Goal: Task Accomplishment & Management: Complete application form

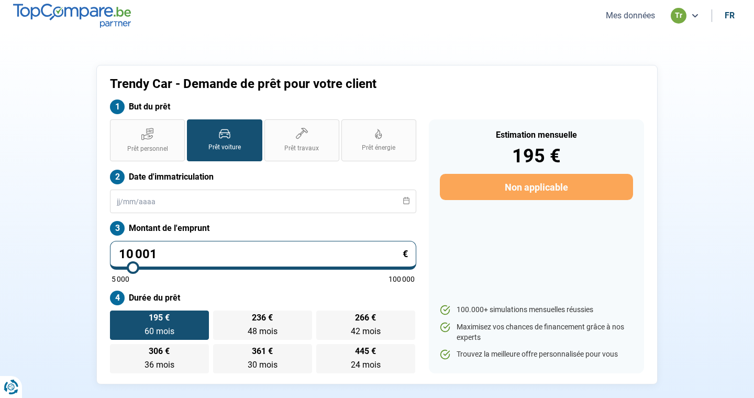
click at [636, 16] on button "Mes données" at bounding box center [631, 15] width 56 height 11
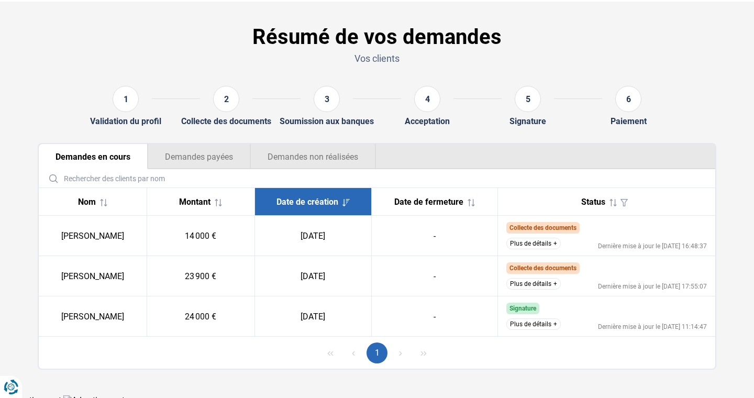
scroll to position [37, 0]
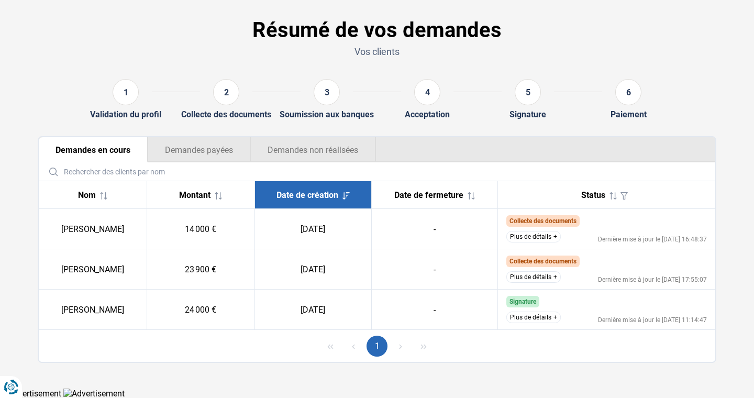
click at [549, 277] on button "Plus de détails" at bounding box center [533, 277] width 54 height 12
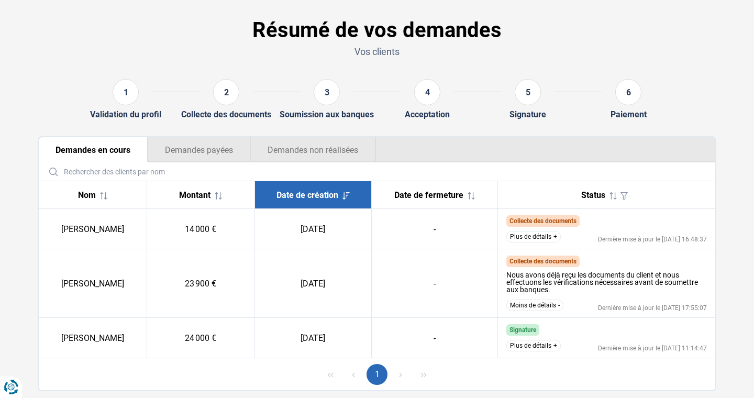
click at [549, 237] on button "Plus de détails" at bounding box center [533, 237] width 54 height 12
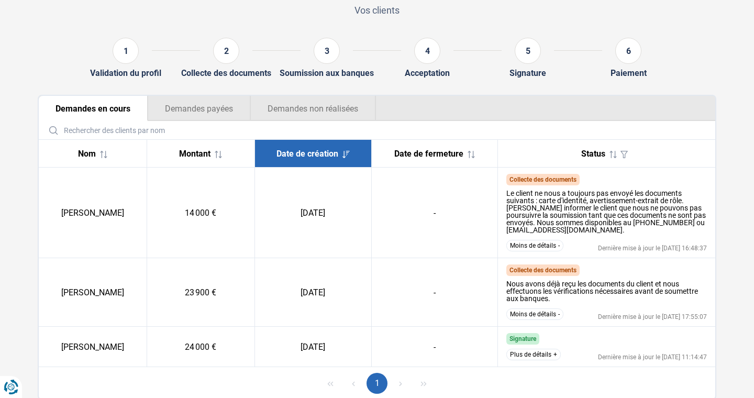
scroll to position [84, 0]
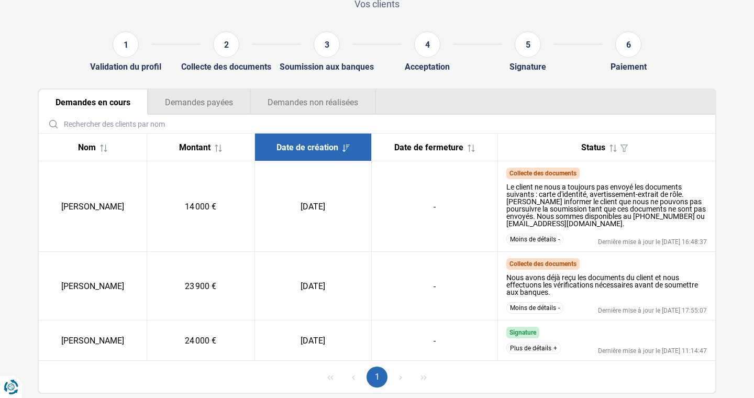
click at [329, 96] on button "Demandes non réalisées" at bounding box center [313, 102] width 126 height 25
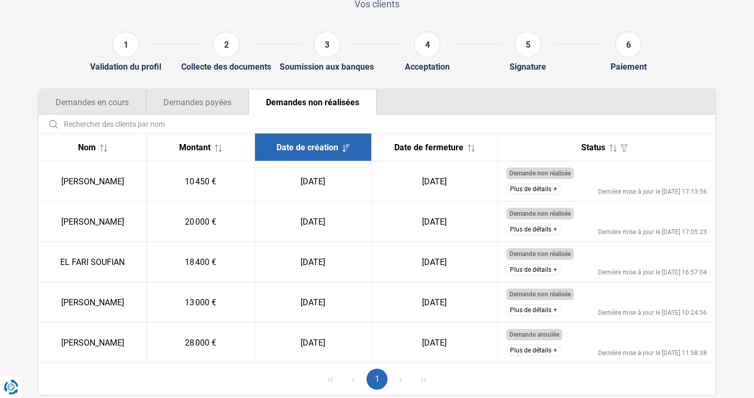
click at [553, 189] on button "Plus de détails" at bounding box center [533, 189] width 54 height 12
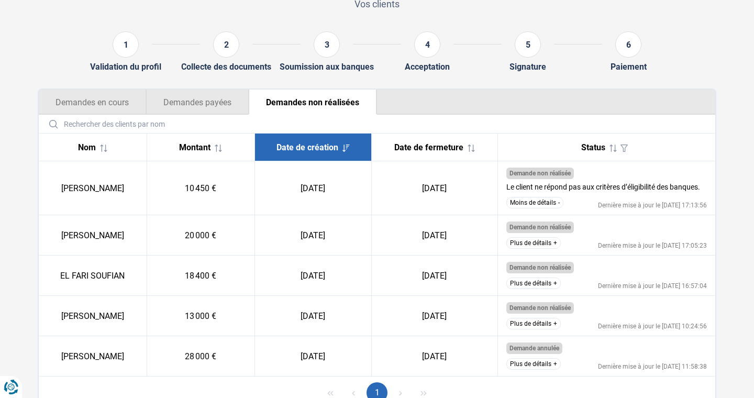
scroll to position [94, 0]
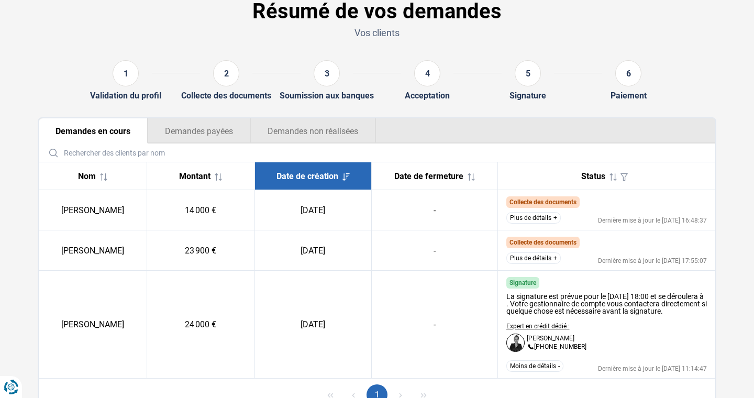
scroll to position [56, 0]
